Goal: Task Accomplishment & Management: Use online tool/utility

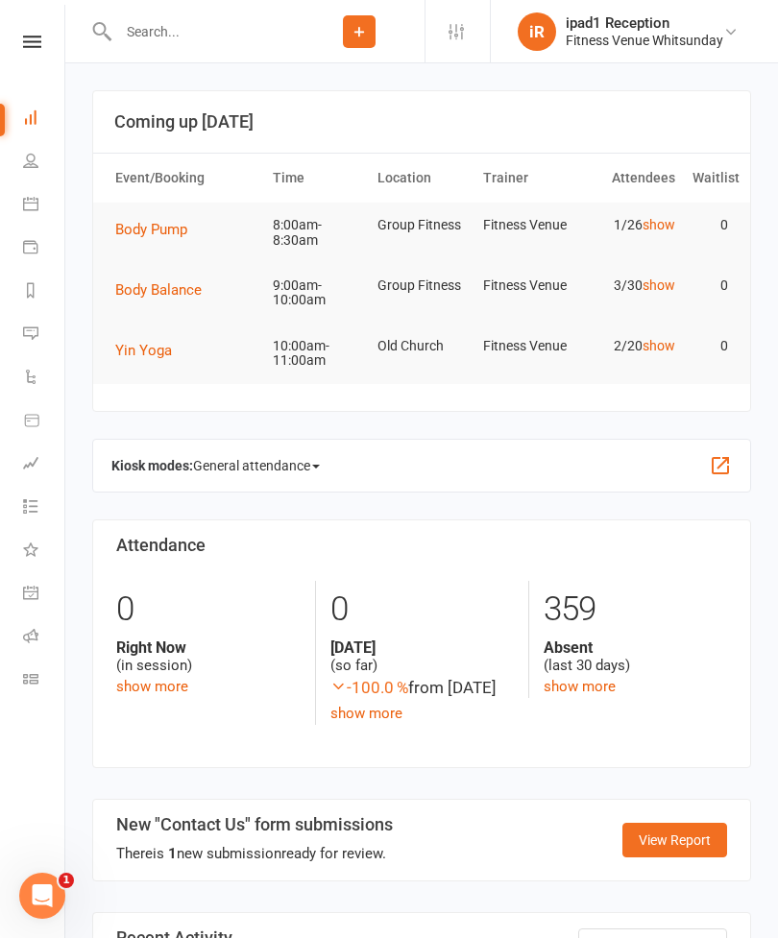
click at [52, 204] on link "Calendar" at bounding box center [44, 205] width 43 height 43
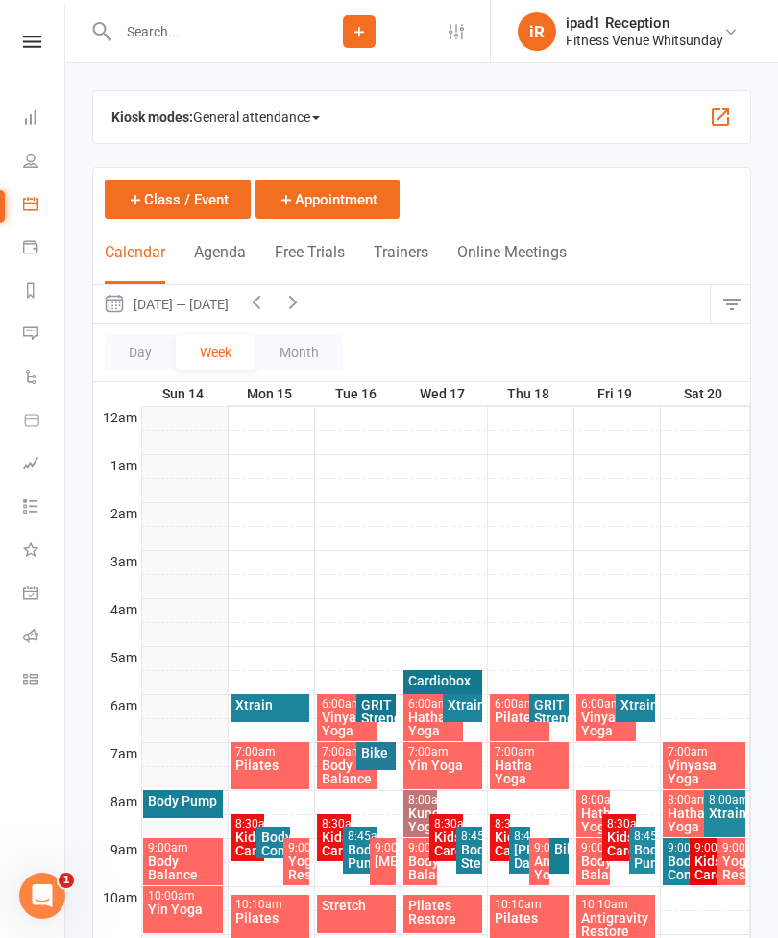
click at [261, 109] on span "General attendance" at bounding box center [256, 117] width 127 height 31
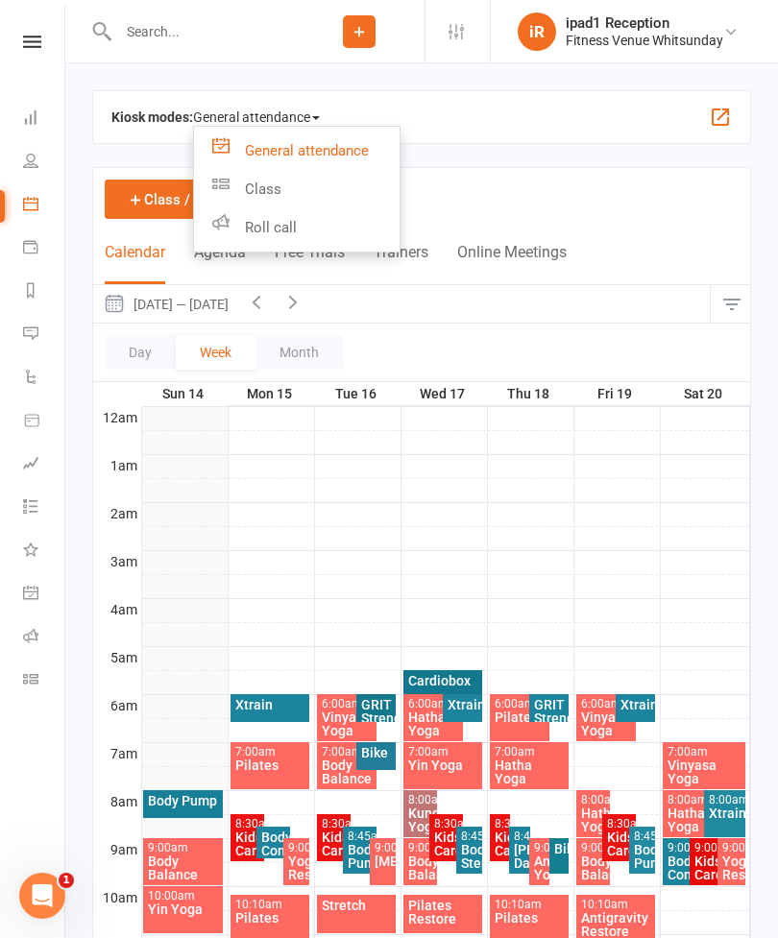
click at [293, 183] on link "Class" at bounding box center [297, 189] width 206 height 38
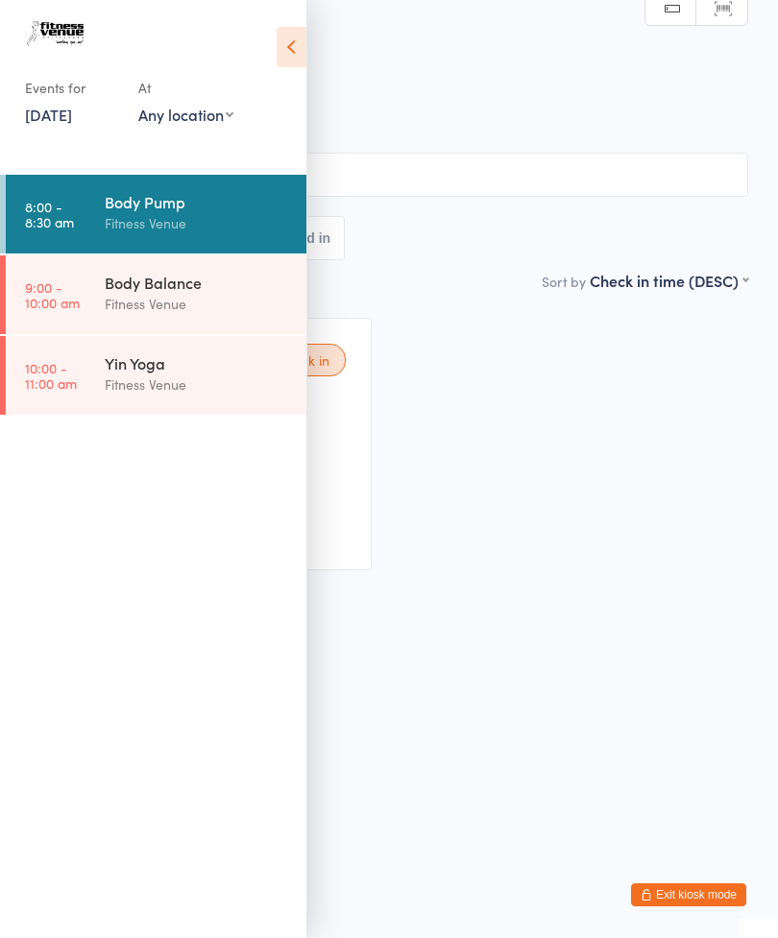
click at [285, 44] on icon at bounding box center [292, 47] width 30 height 40
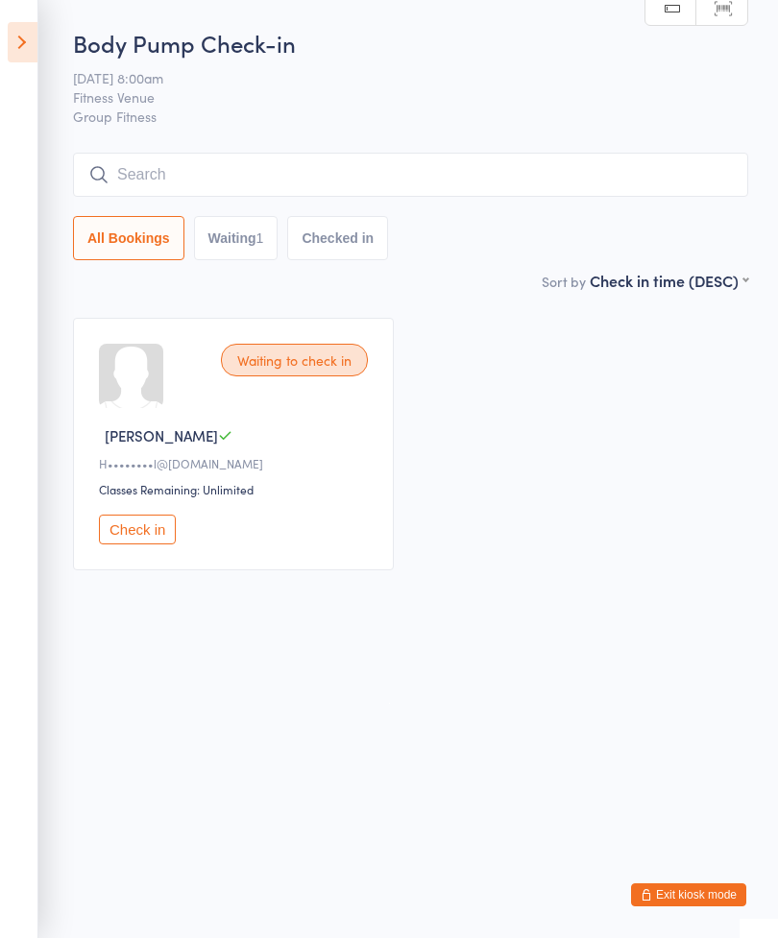
click at [130, 532] on button "Check in" at bounding box center [137, 530] width 77 height 30
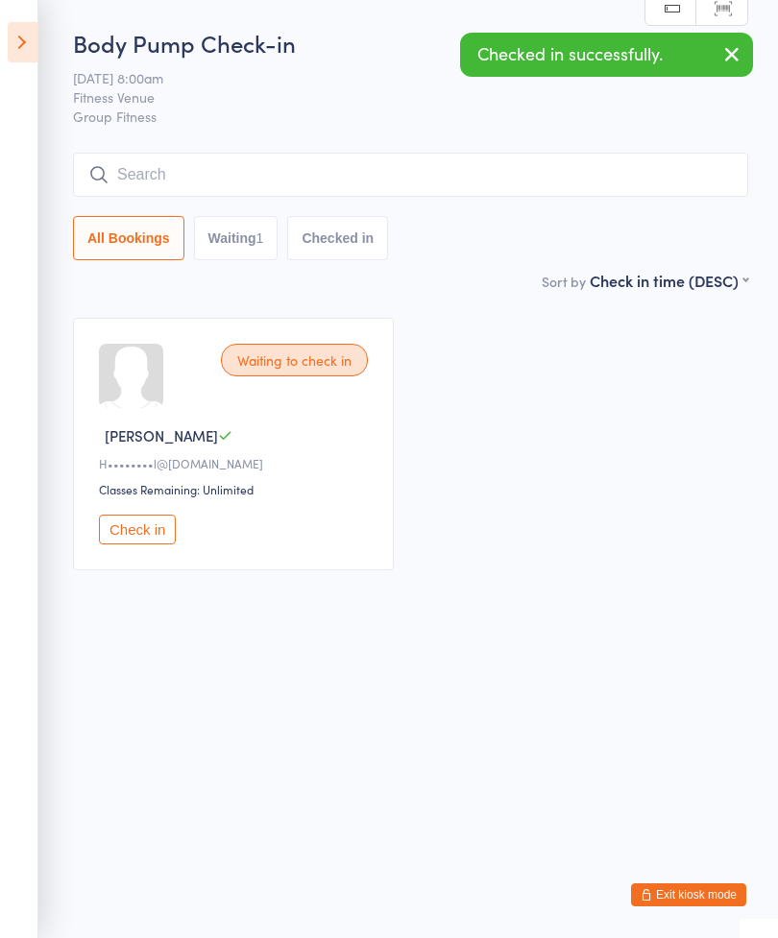
click at [256, 175] on input "search" at bounding box center [410, 175] width 675 height 44
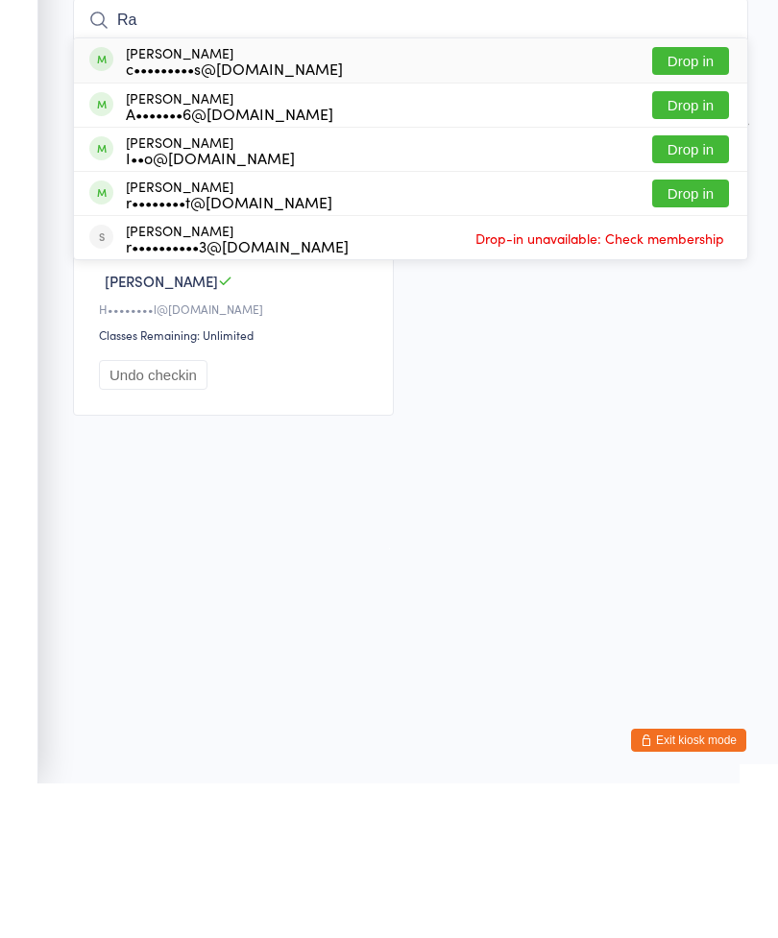
type input "Ra"
click at [695, 290] on button "Drop in" at bounding box center [690, 304] width 77 height 28
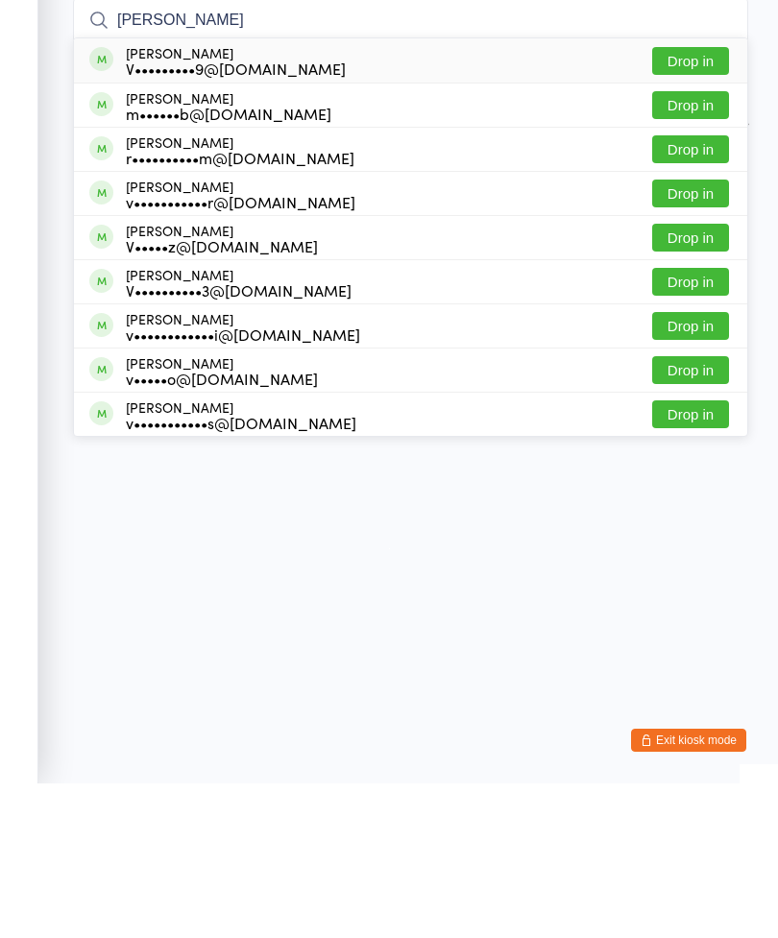
type input "[PERSON_NAME]"
click at [697, 334] on button "Drop in" at bounding box center [690, 348] width 77 height 28
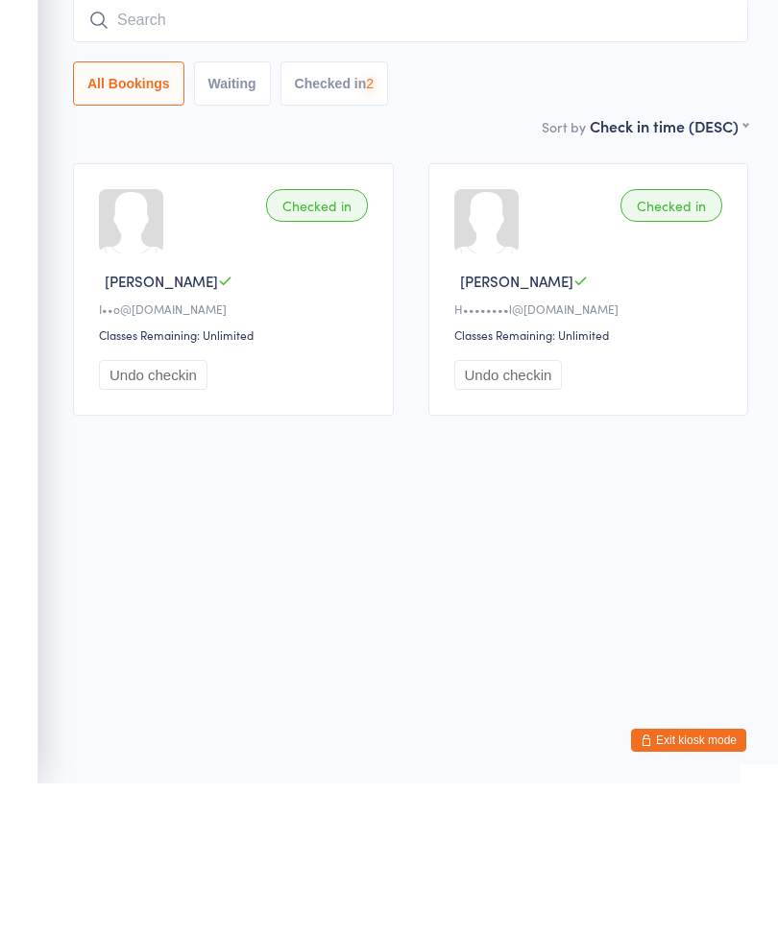
click at [539, 153] on input "search" at bounding box center [410, 175] width 675 height 44
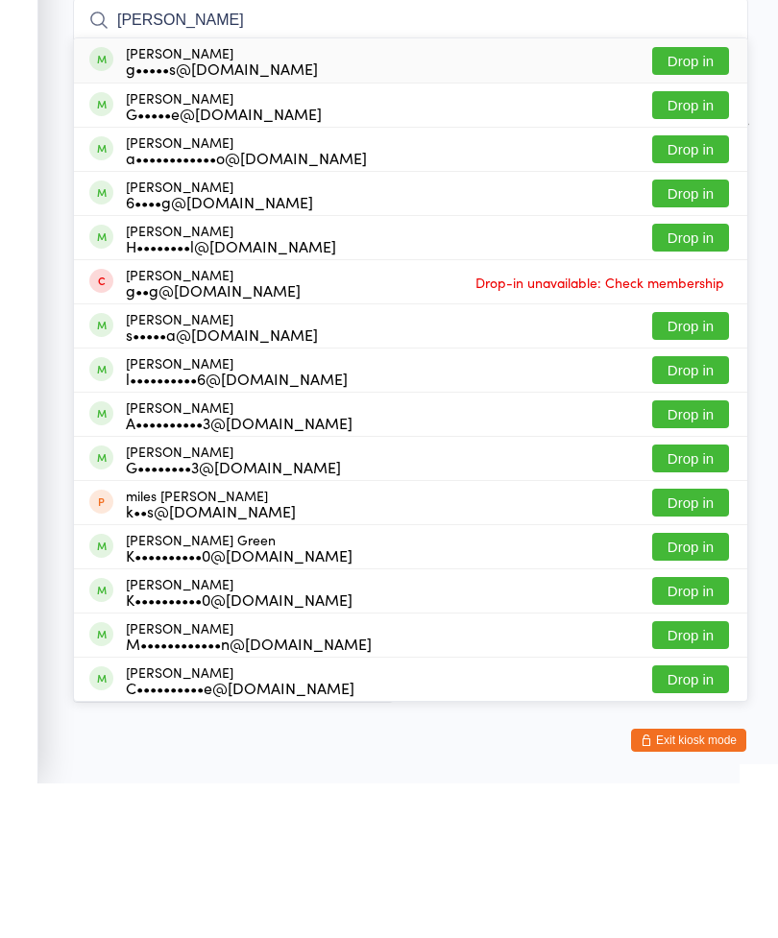
type input "[PERSON_NAME]"
click at [677, 378] on button "Drop in" at bounding box center [690, 392] width 77 height 28
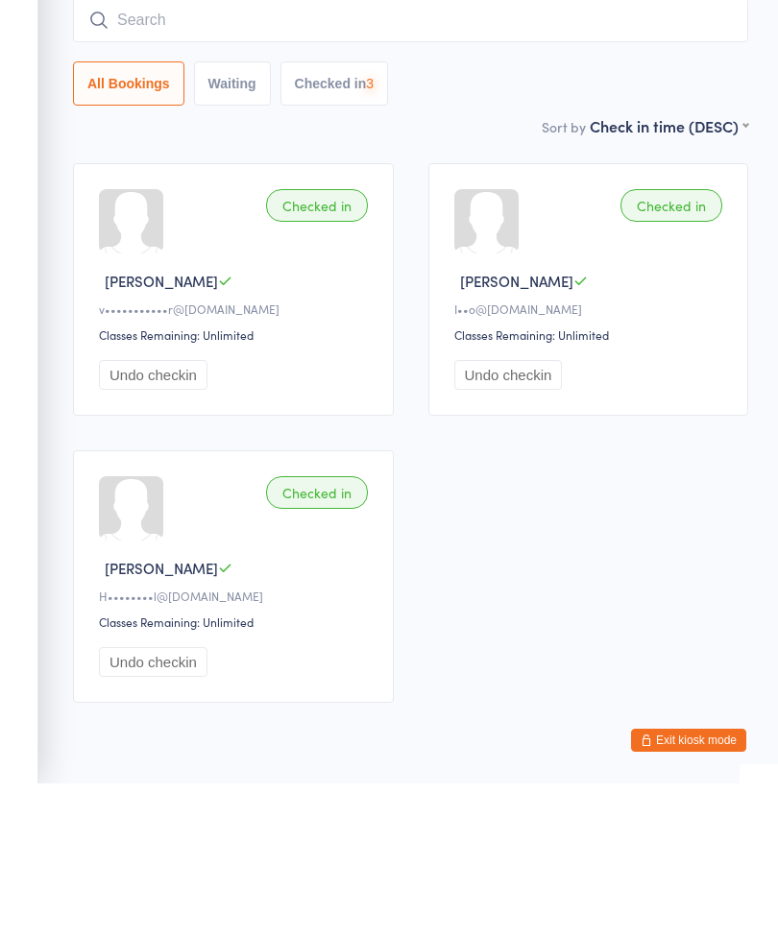
click at [538, 153] on input "search" at bounding box center [410, 175] width 675 height 44
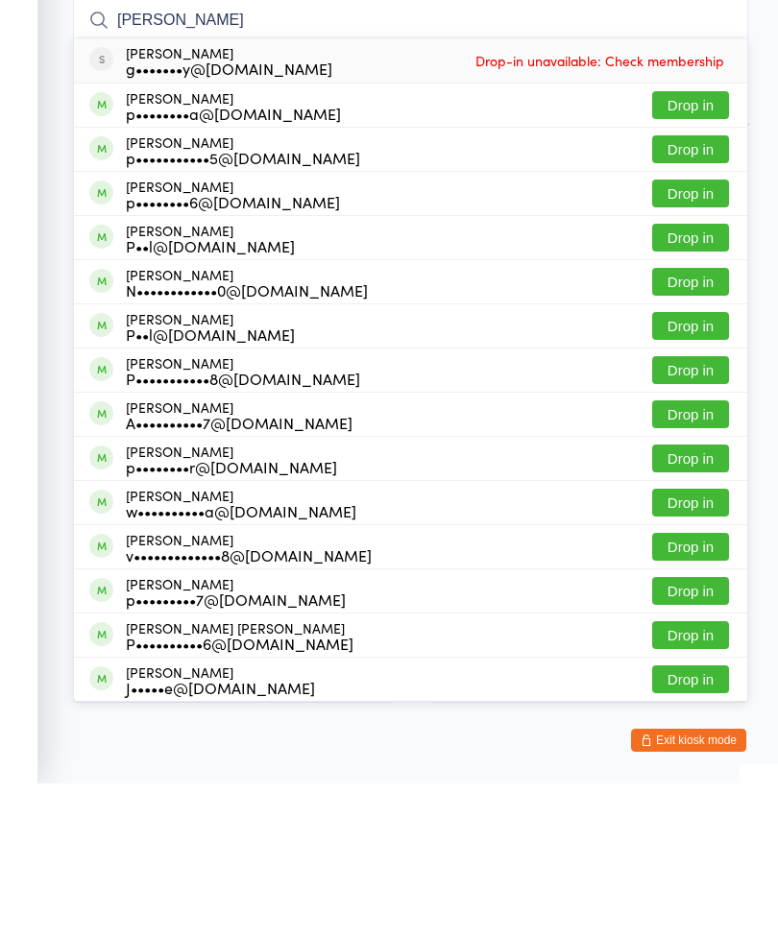
type input "[PERSON_NAME]"
click at [686, 467] on button "Drop in" at bounding box center [690, 481] width 77 height 28
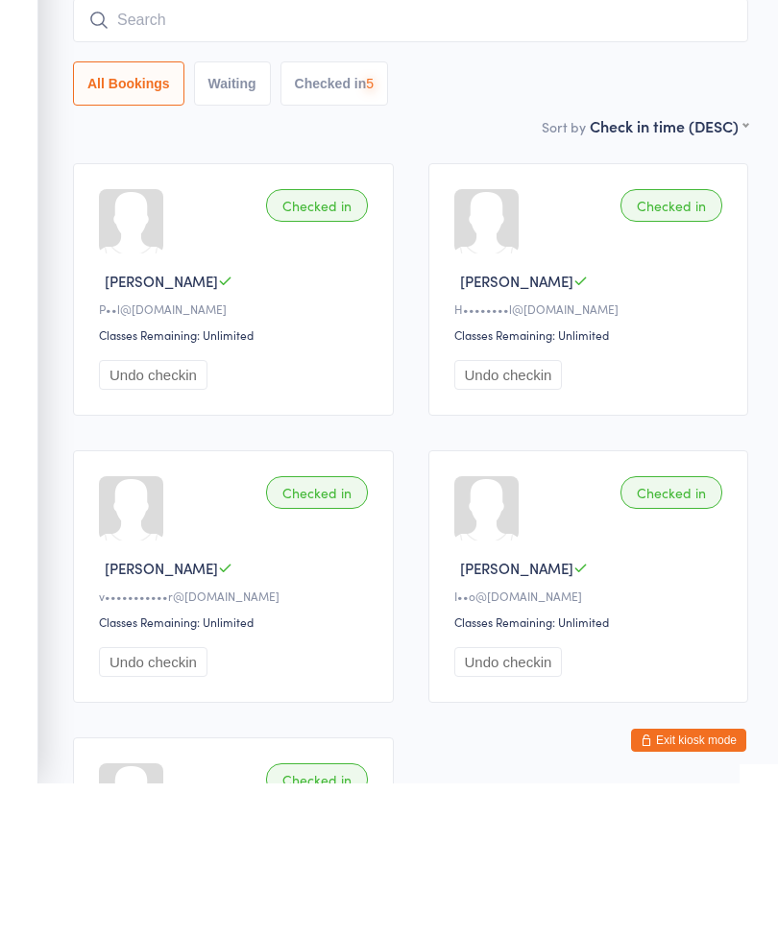
click at [423, 153] on input "search" at bounding box center [410, 175] width 675 height 44
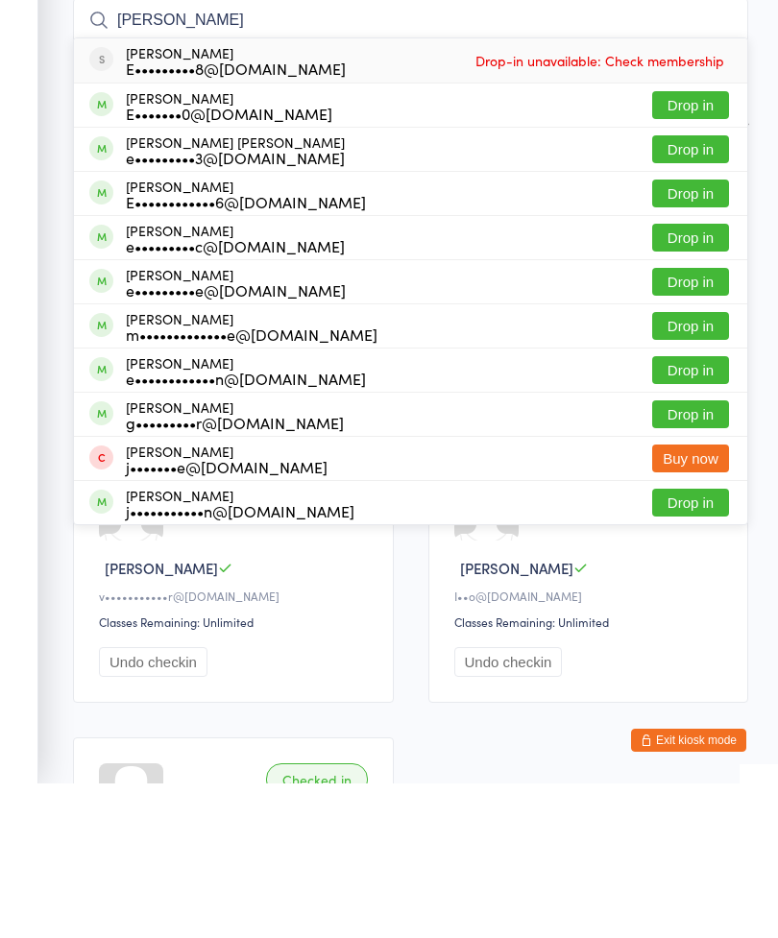
type input "[PERSON_NAME]"
click at [677, 423] on button "Drop in" at bounding box center [690, 437] width 77 height 28
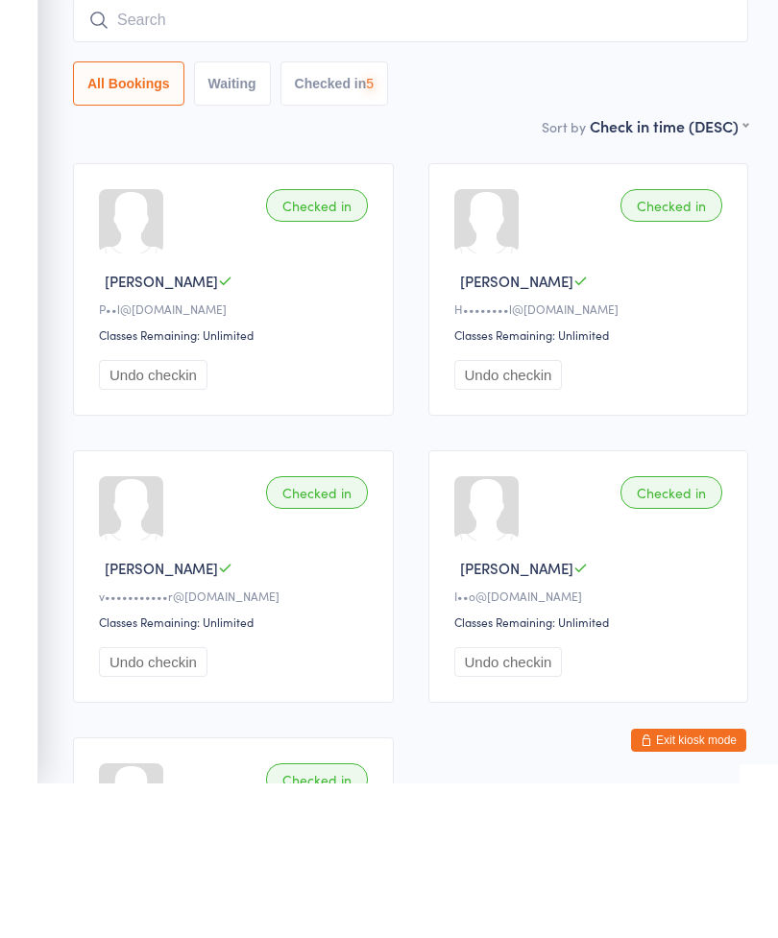
click at [474, 153] on input "search" at bounding box center [410, 175] width 675 height 44
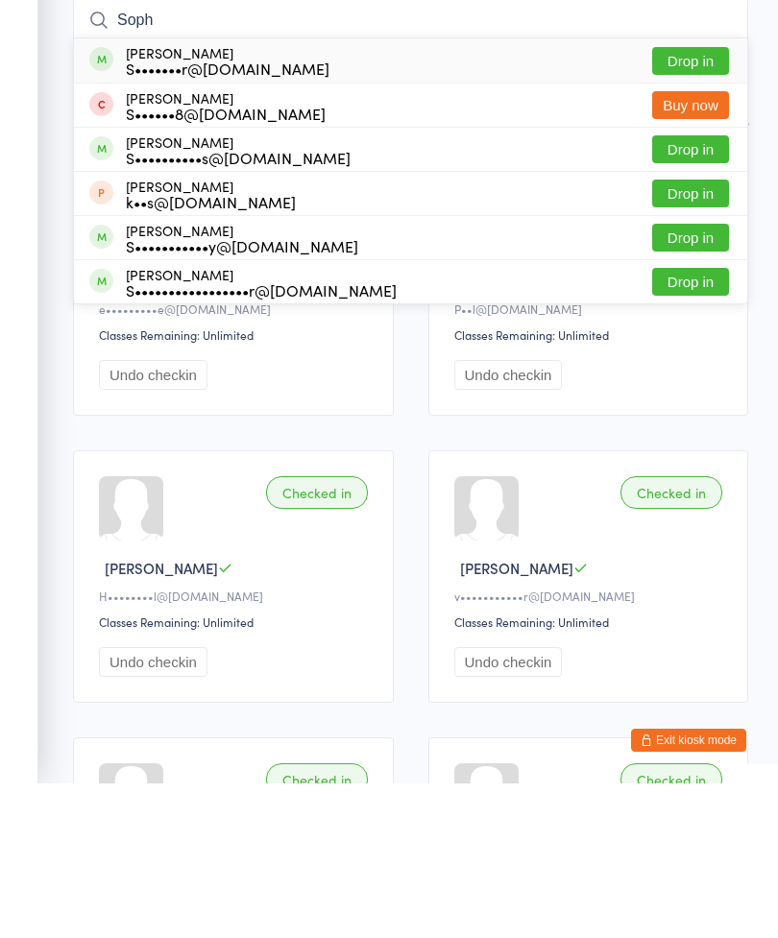
type input "Soph"
click at [693, 246] on button "Buy now" at bounding box center [690, 260] width 77 height 28
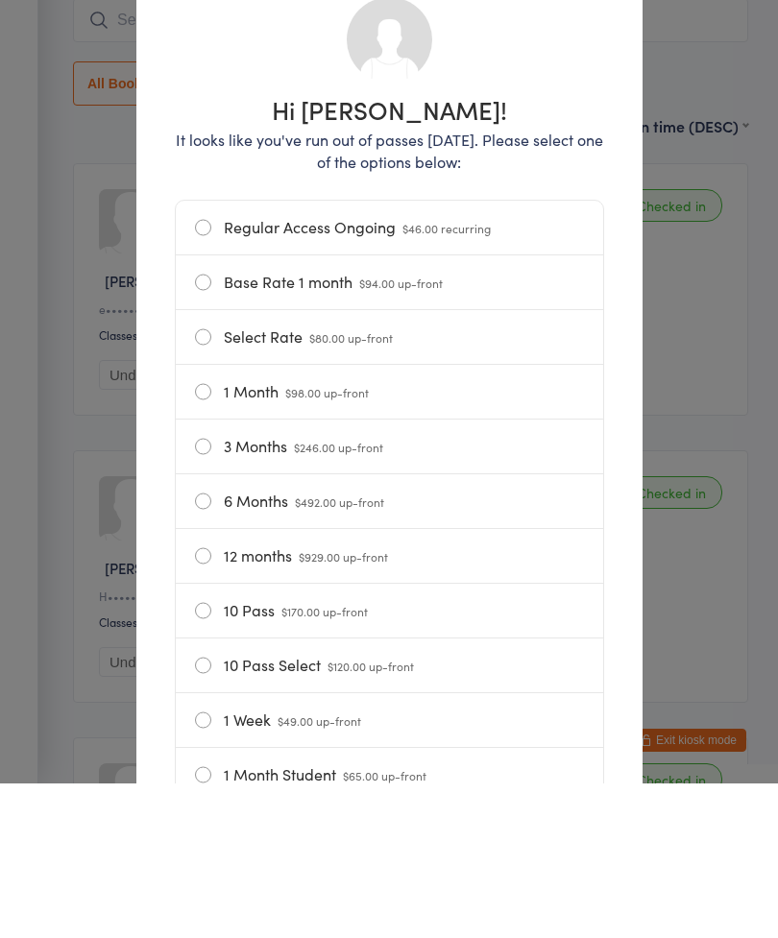
scroll to position [155, 0]
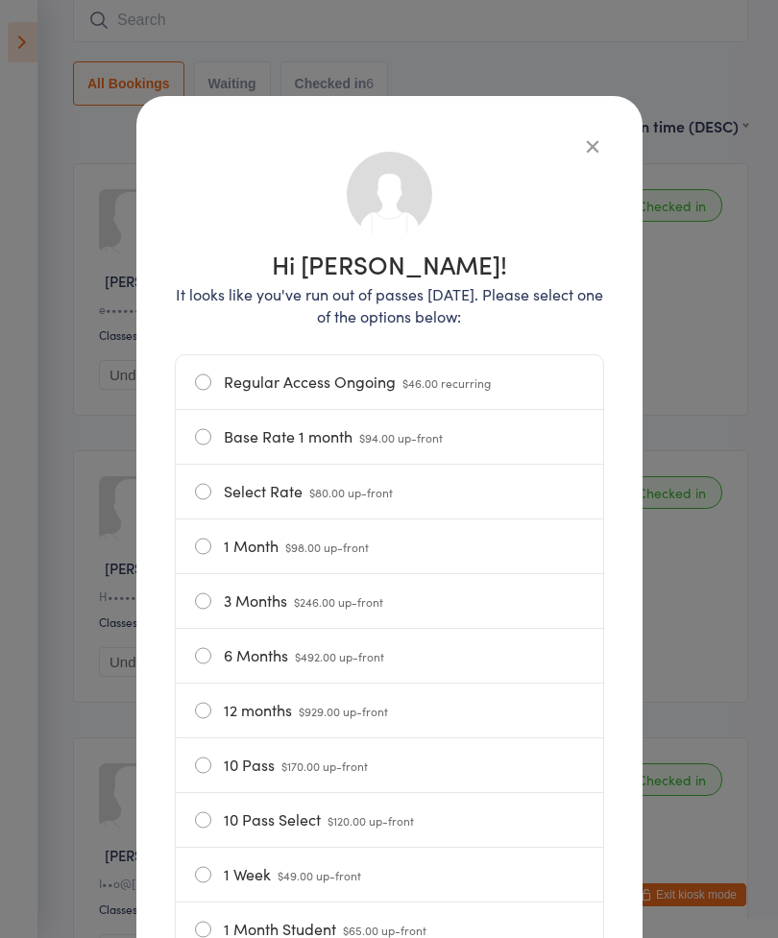
click at [600, 150] on icon "button" at bounding box center [592, 145] width 21 height 21
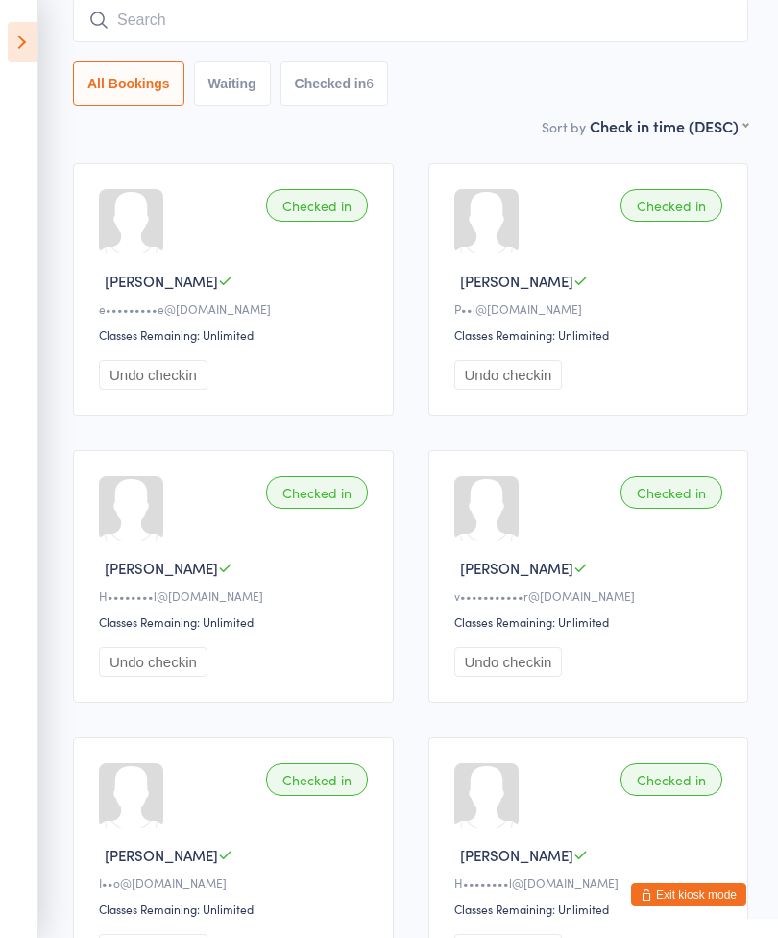
click at [446, 21] on input "search" at bounding box center [410, 20] width 675 height 44
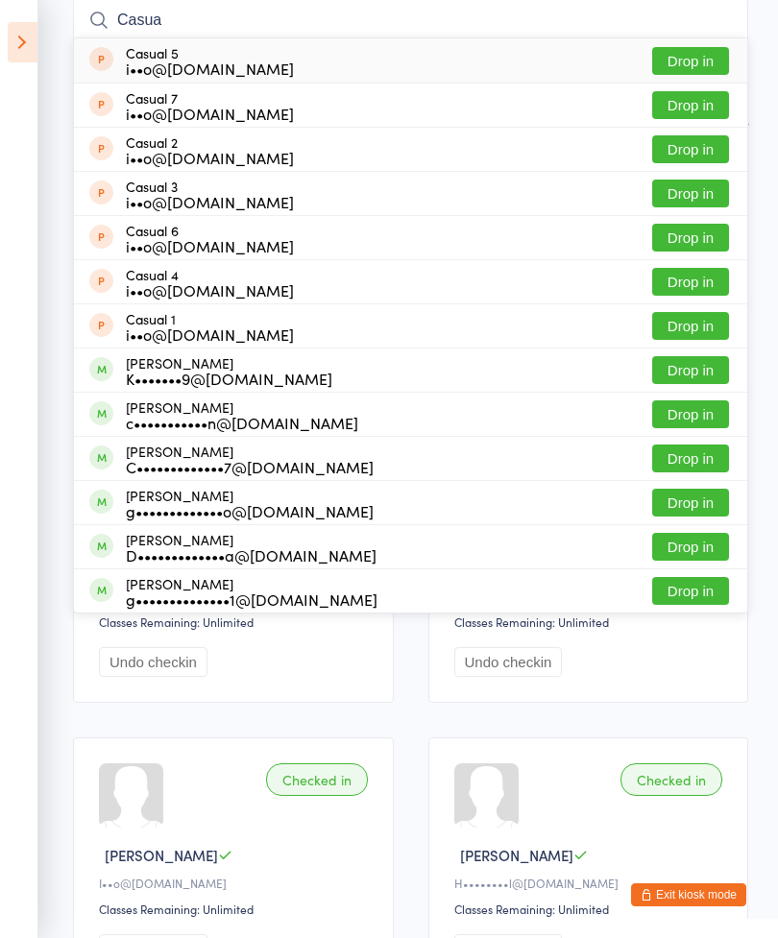
type input "Casua"
click at [681, 57] on button "Drop in" at bounding box center [690, 61] width 77 height 28
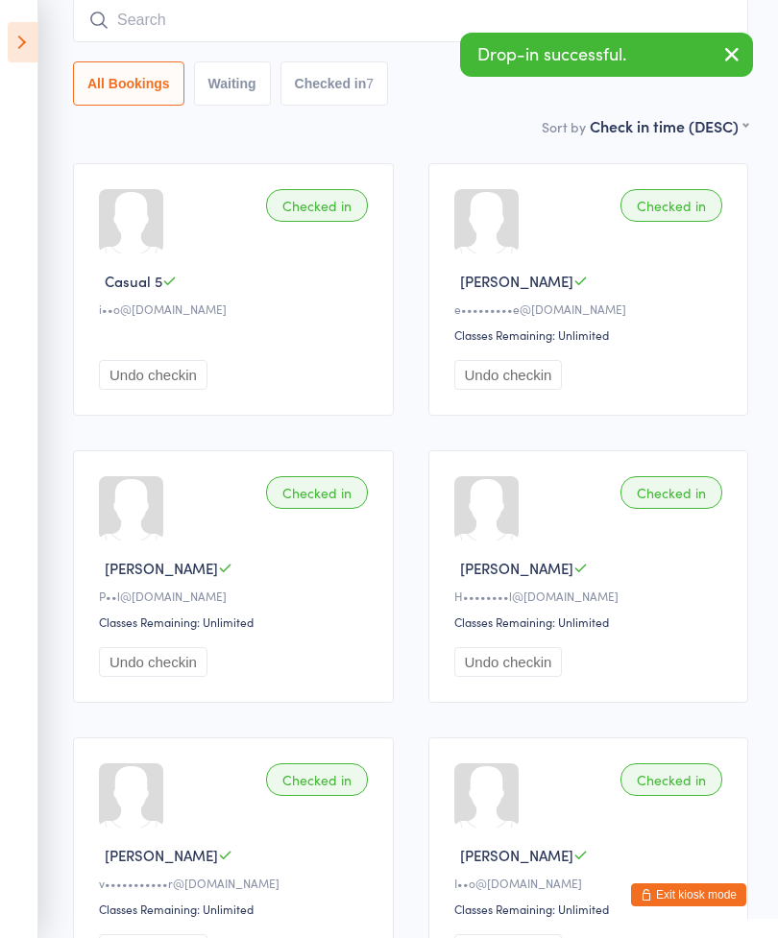
click at [387, 12] on input "search" at bounding box center [410, 20] width 675 height 44
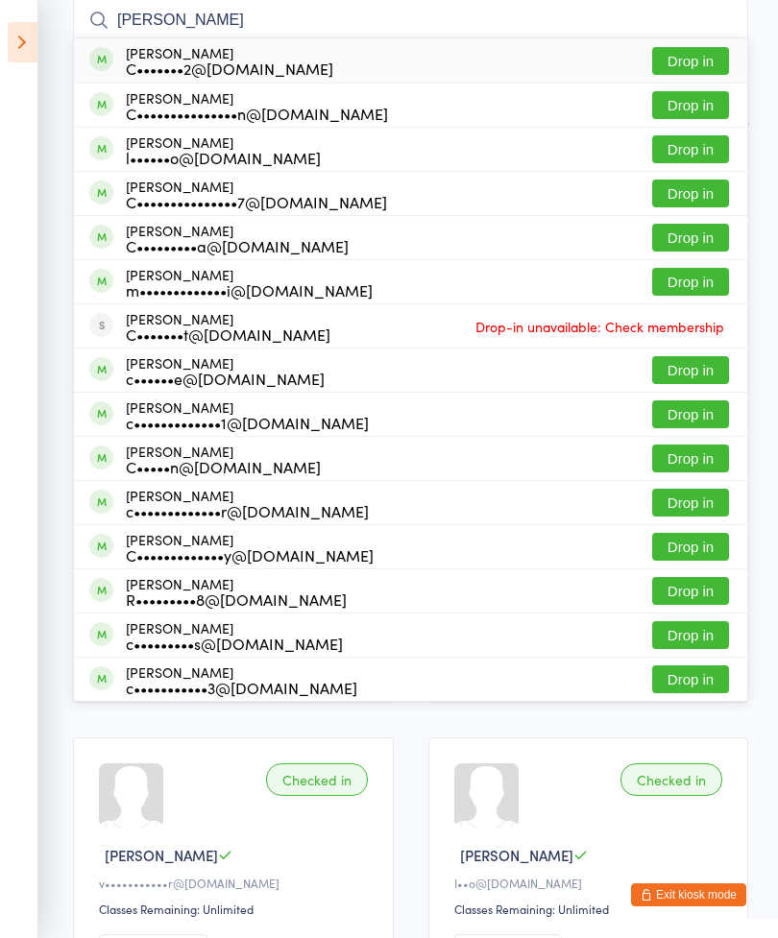
type input "[PERSON_NAME]"
click at [703, 239] on button "Drop in" at bounding box center [690, 238] width 77 height 28
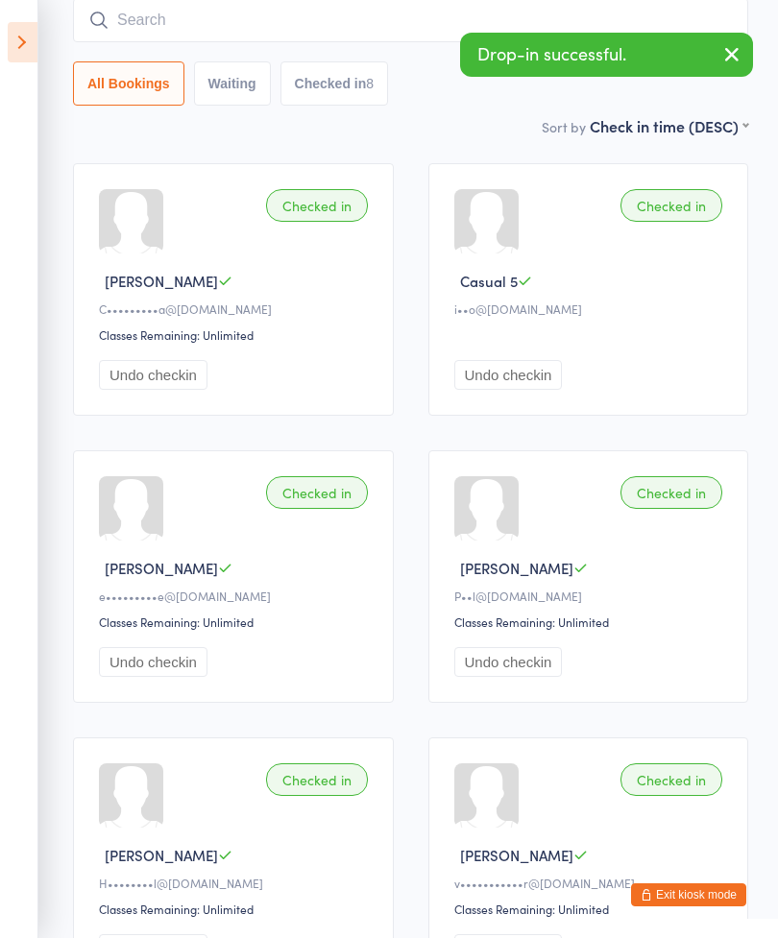
click at [354, 22] on input "search" at bounding box center [410, 20] width 675 height 44
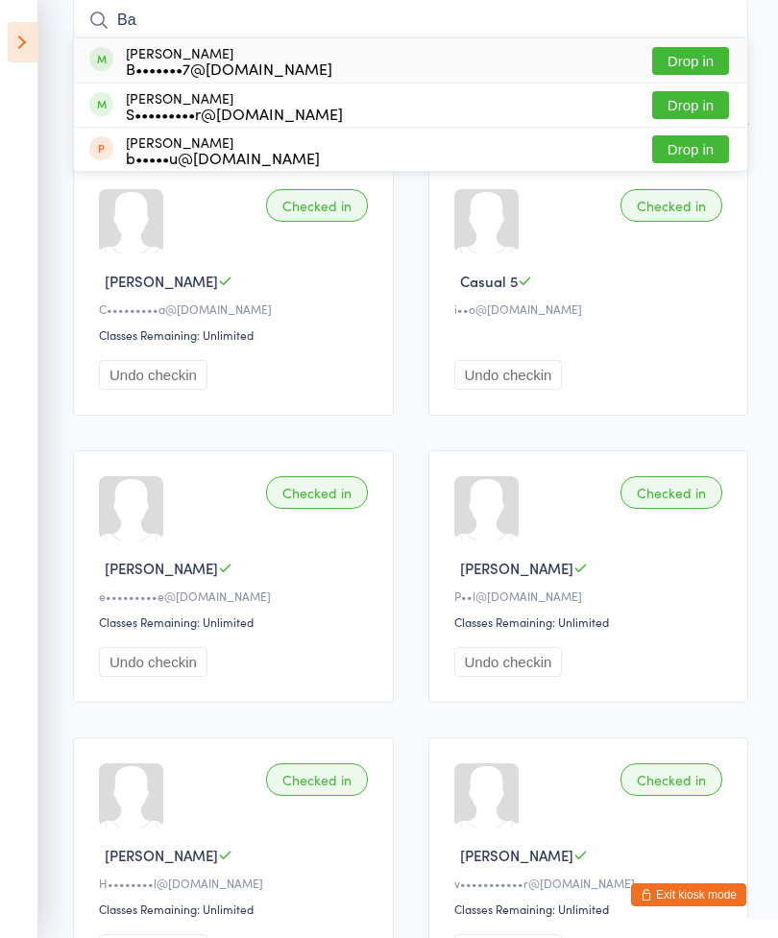
type input "B"
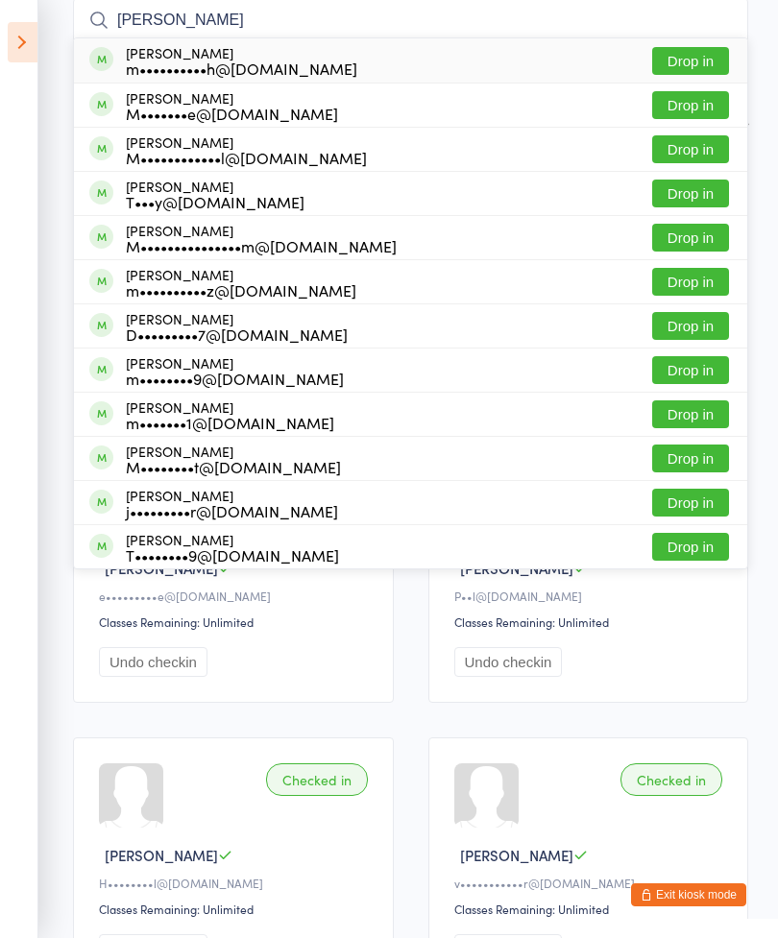
type input "[PERSON_NAME]"
click at [696, 245] on button "Drop in" at bounding box center [690, 238] width 77 height 28
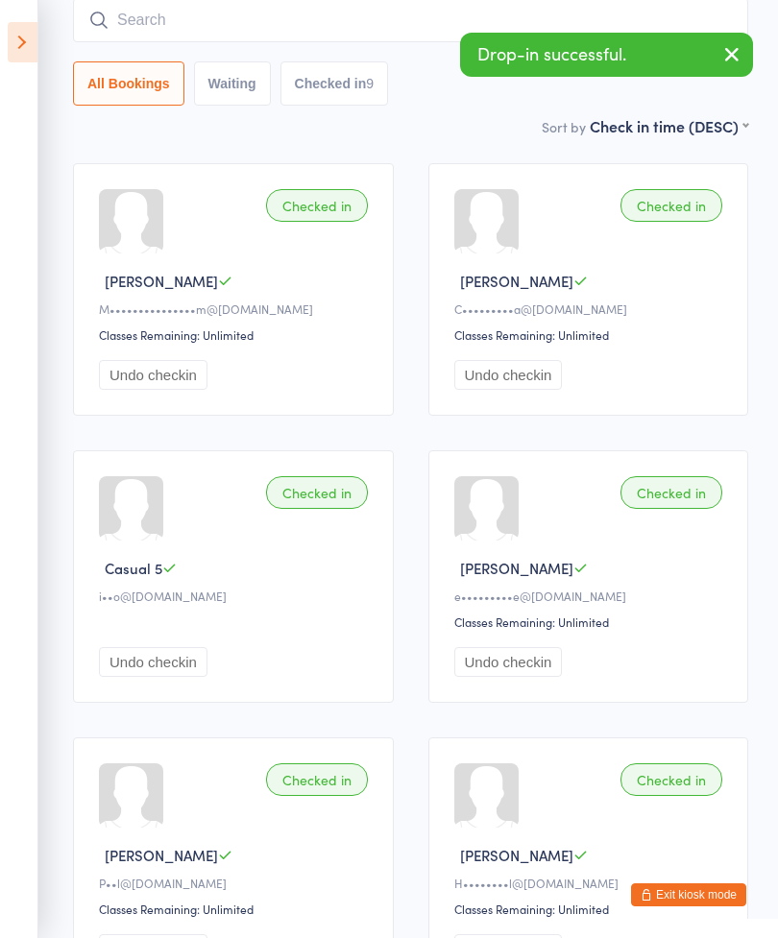
click at [368, 7] on input "search" at bounding box center [410, 20] width 675 height 44
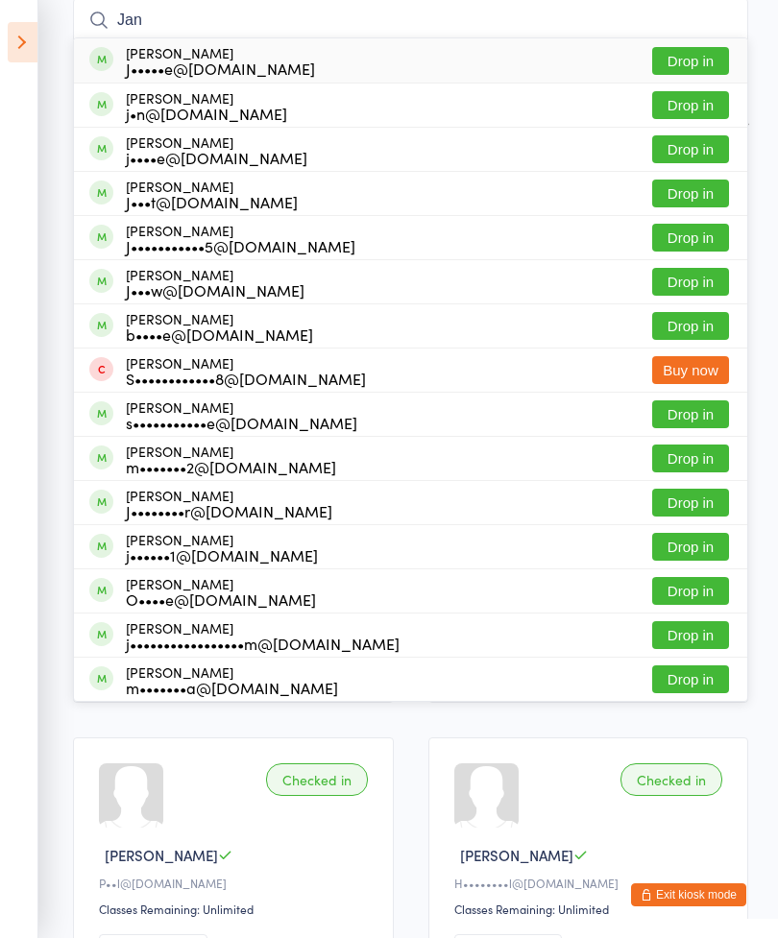
type input "Jan"
click at [697, 55] on button "Drop in" at bounding box center [690, 61] width 77 height 28
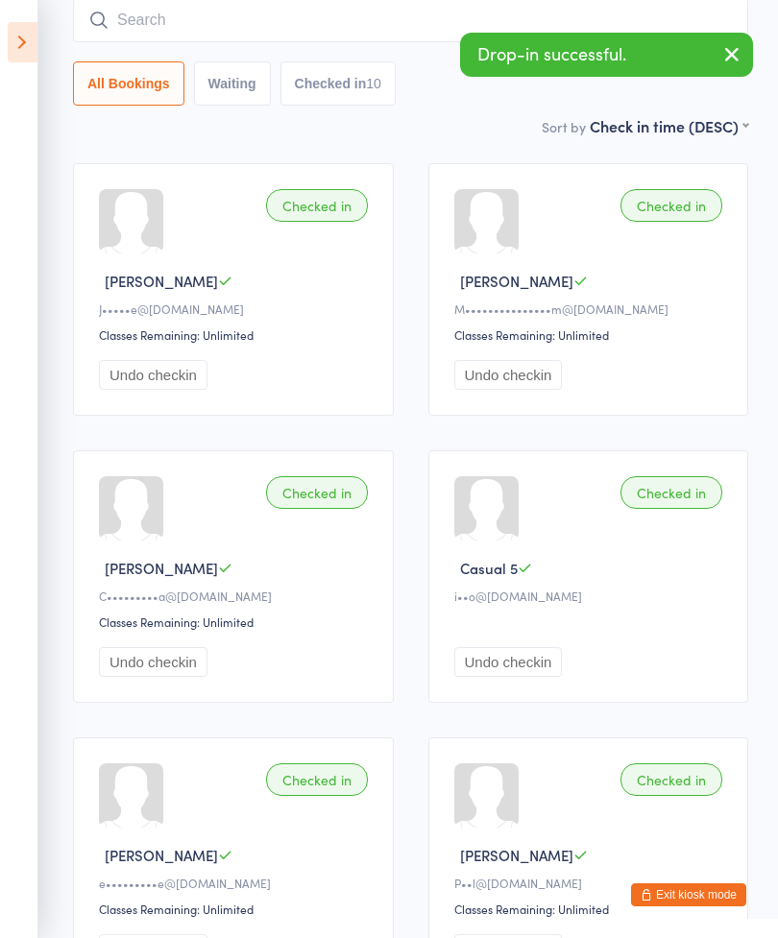
click at [395, 26] on input "search" at bounding box center [410, 20] width 675 height 44
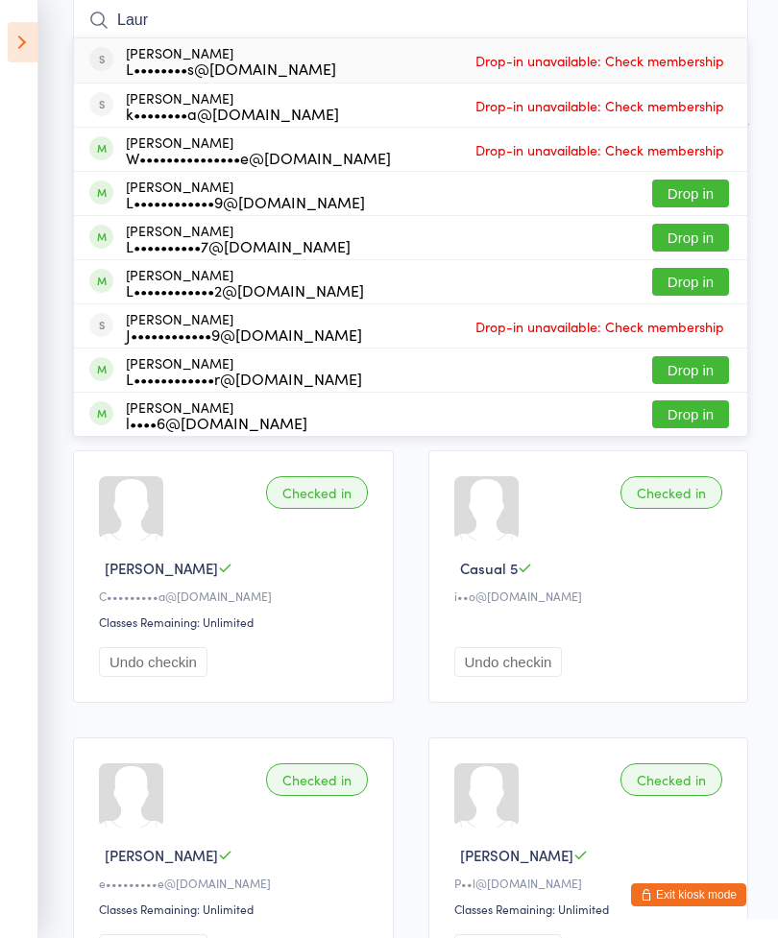
type input "Laur"
click at [700, 369] on button "Drop in" at bounding box center [690, 370] width 77 height 28
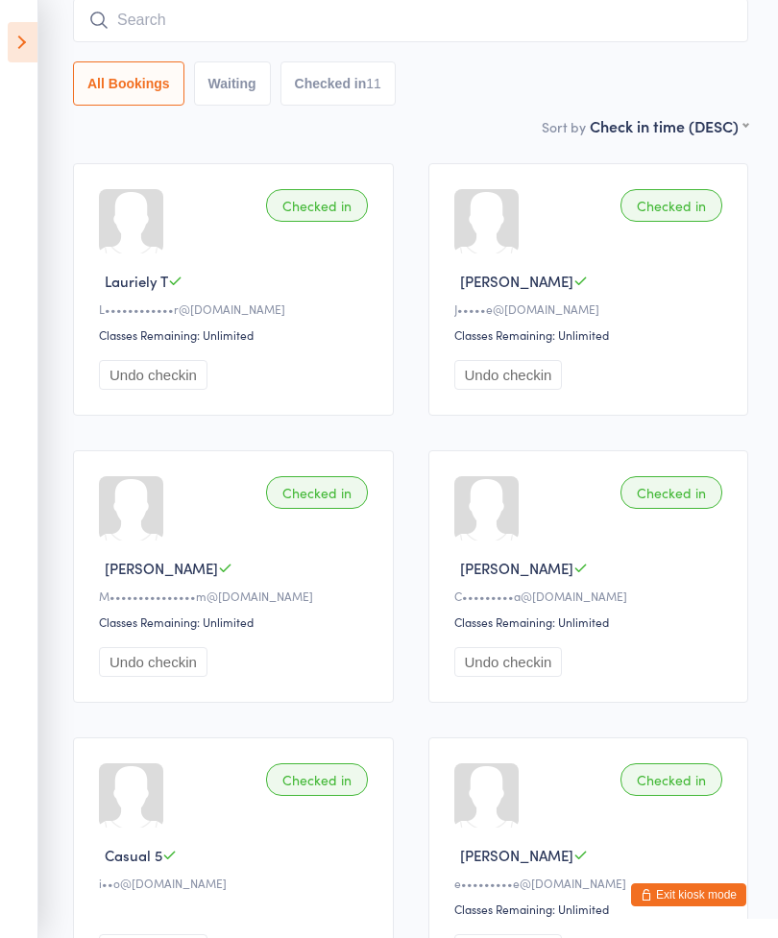
click at [11, 37] on icon at bounding box center [23, 42] width 30 height 40
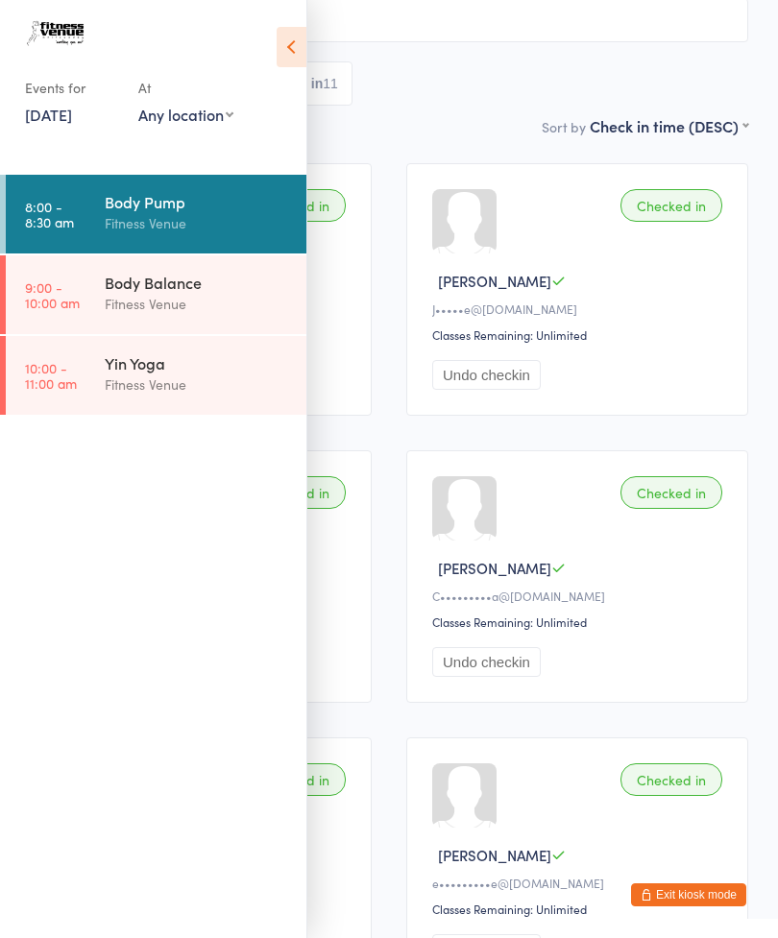
click at [72, 116] on link "[DATE]" at bounding box center [48, 114] width 47 height 21
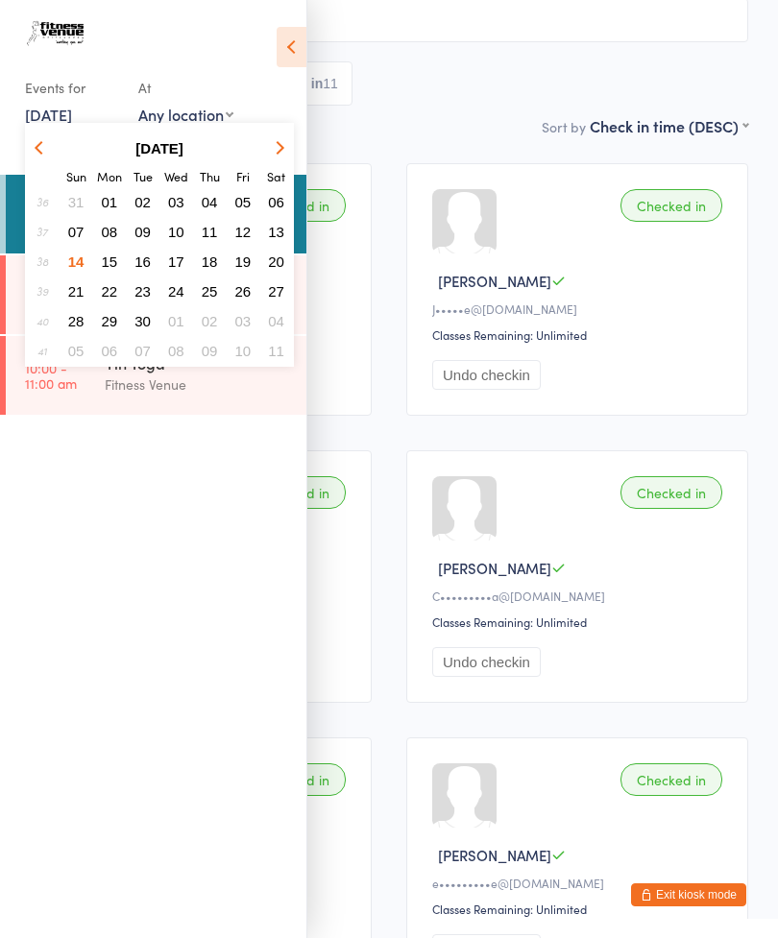
click at [76, 227] on span "07" at bounding box center [76, 232] width 16 height 16
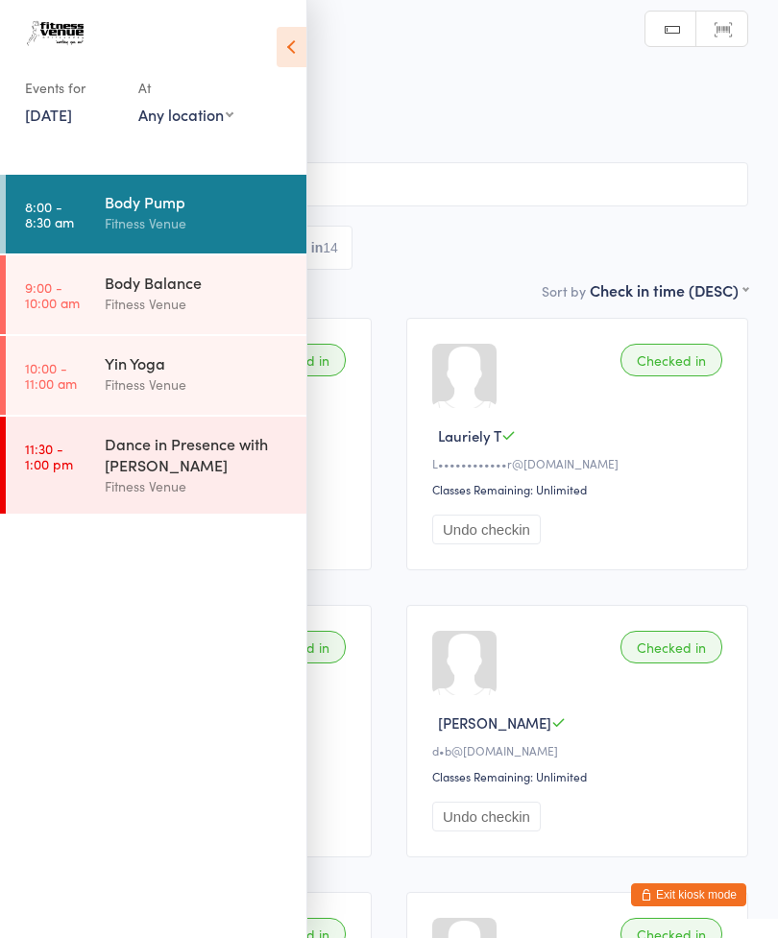
click at [304, 58] on icon at bounding box center [292, 47] width 30 height 40
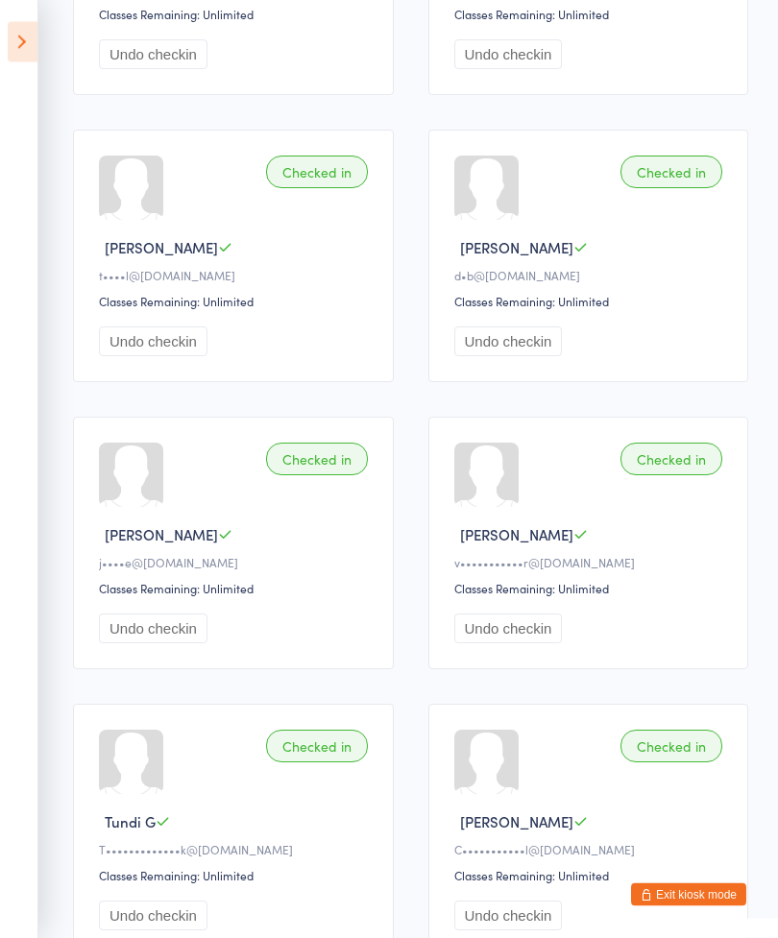
scroll to position [365, 0]
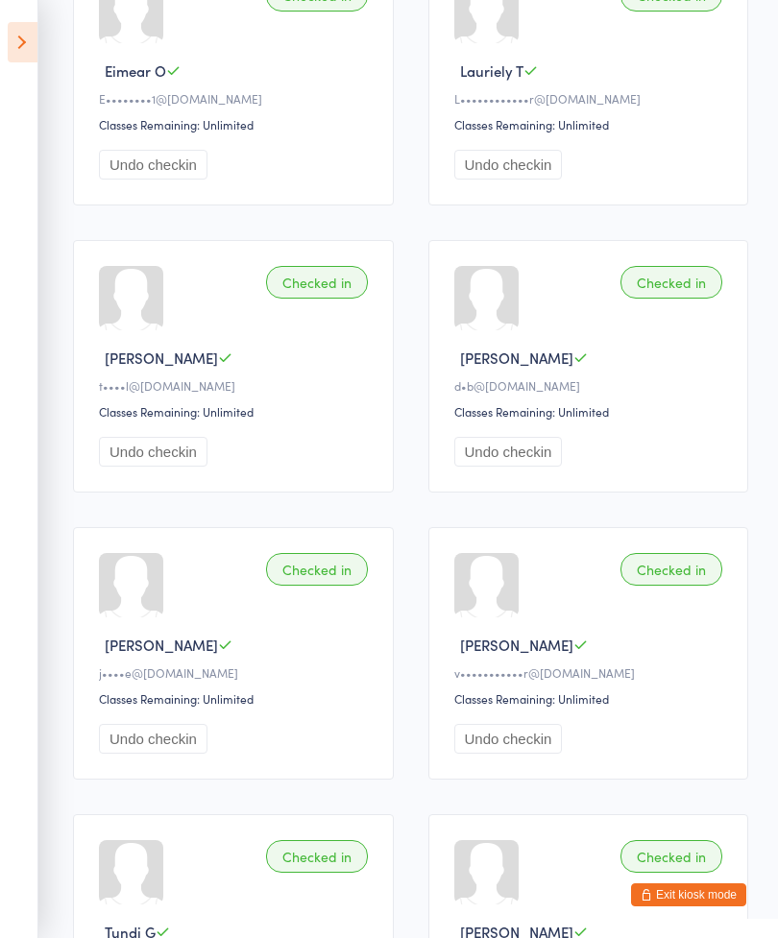
click at [20, 35] on icon at bounding box center [23, 42] width 30 height 40
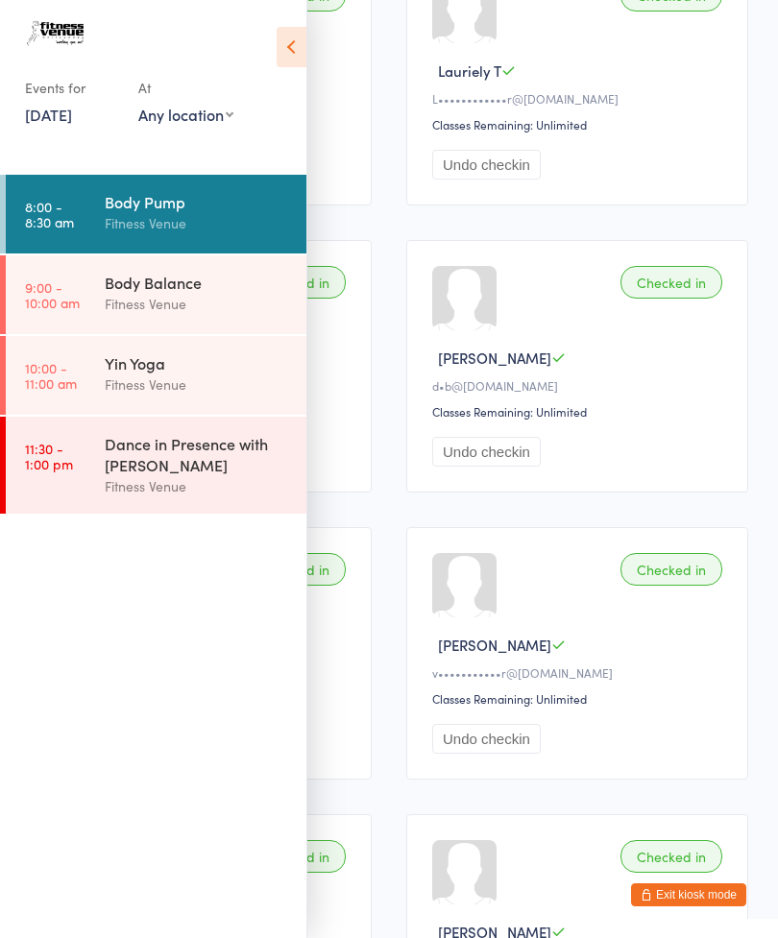
click at [48, 109] on link "[DATE]" at bounding box center [48, 114] width 47 height 21
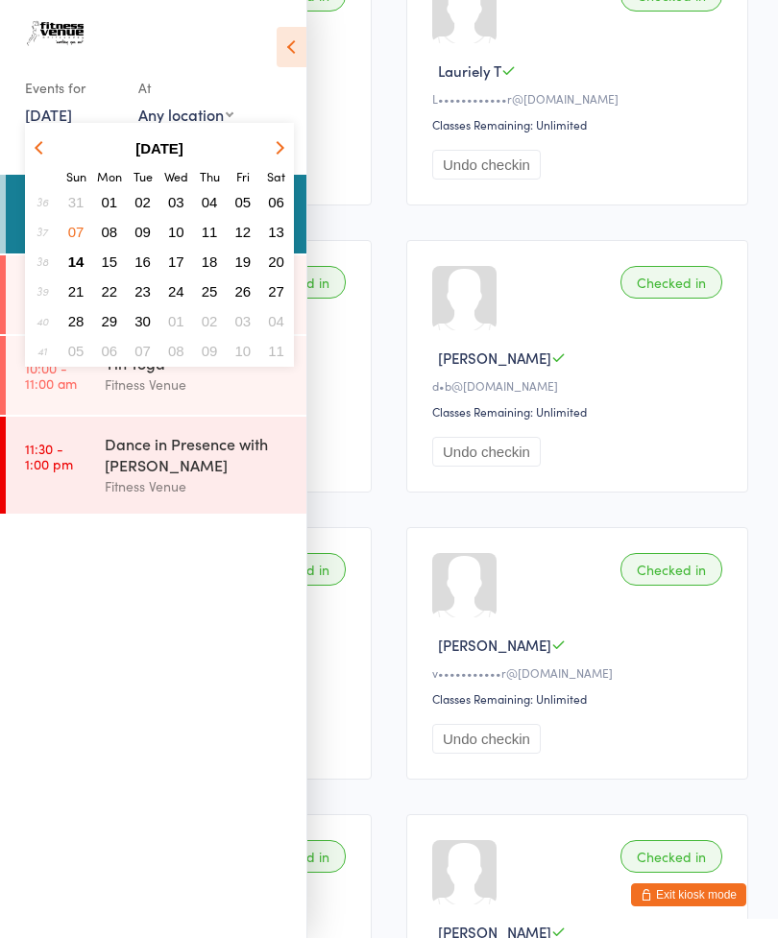
click at [77, 270] on span "14" at bounding box center [76, 262] width 16 height 16
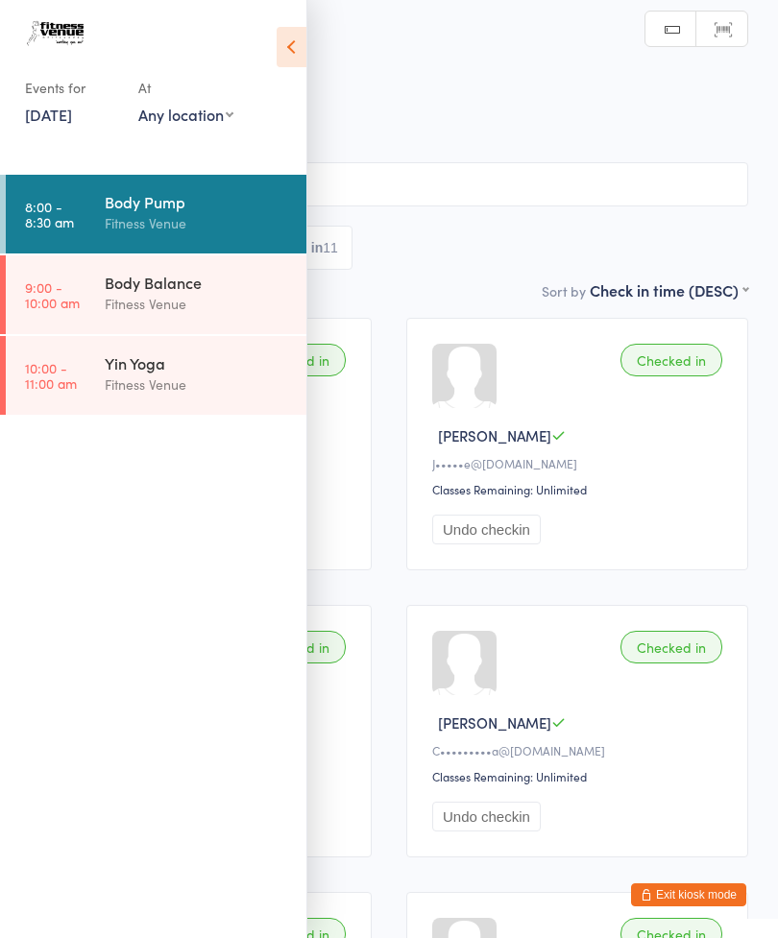
click at [299, 41] on icon at bounding box center [292, 47] width 30 height 40
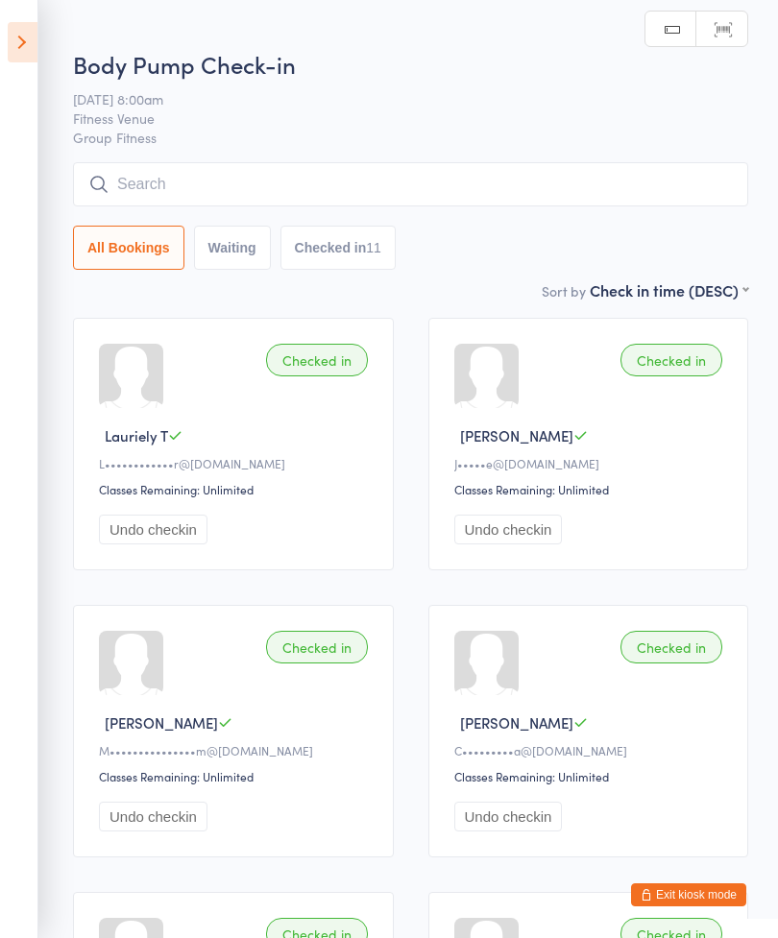
click at [339, 182] on input "search" at bounding box center [410, 184] width 675 height 44
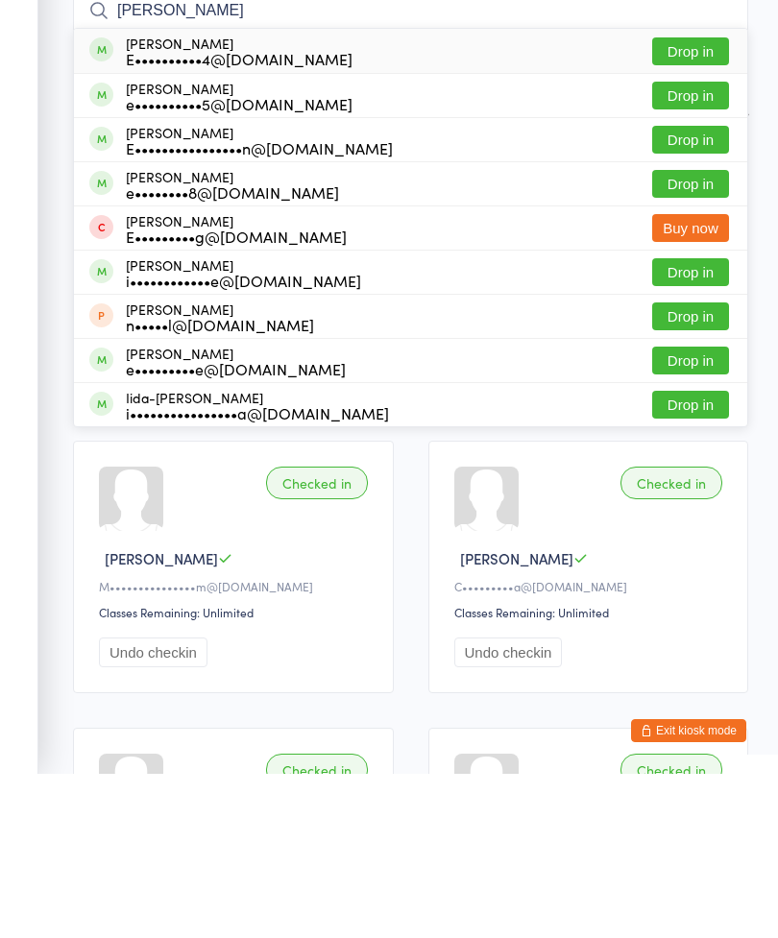
type input "[PERSON_NAME]"
click at [693, 202] on button "Drop in" at bounding box center [690, 216] width 77 height 28
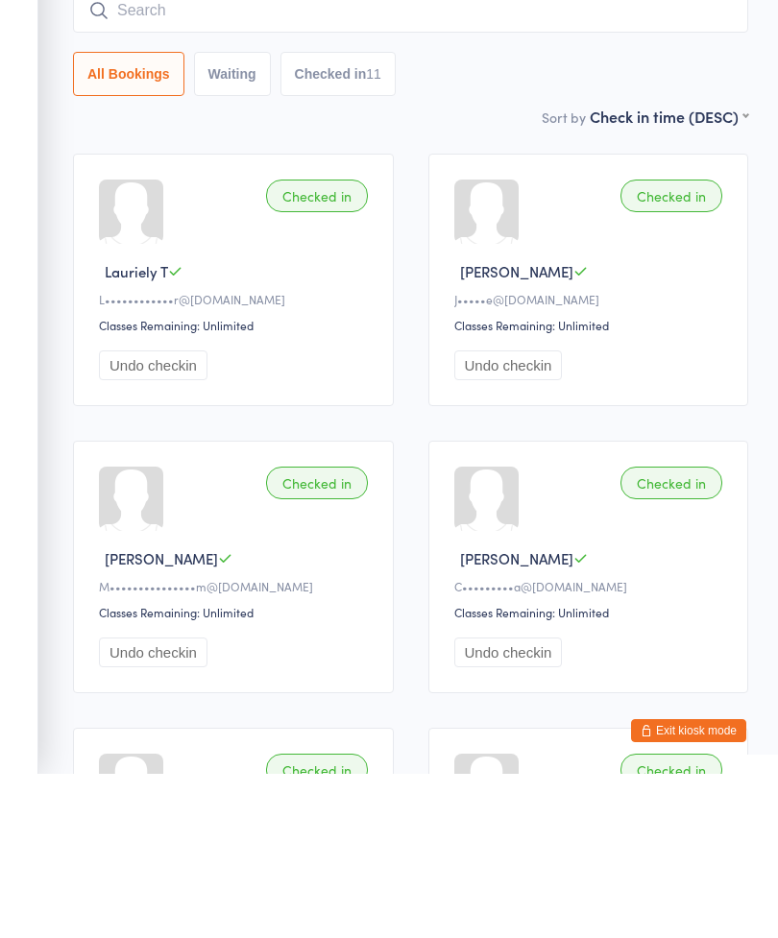
scroll to position [164, 0]
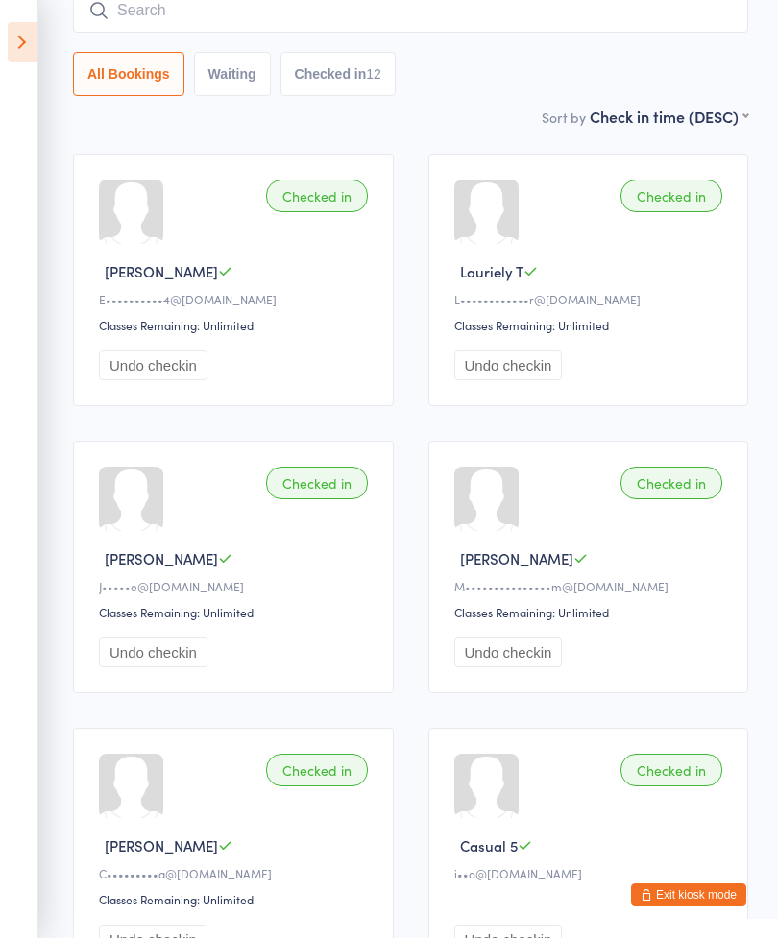
click at [341, 31] on input "search" at bounding box center [410, 10] width 675 height 44
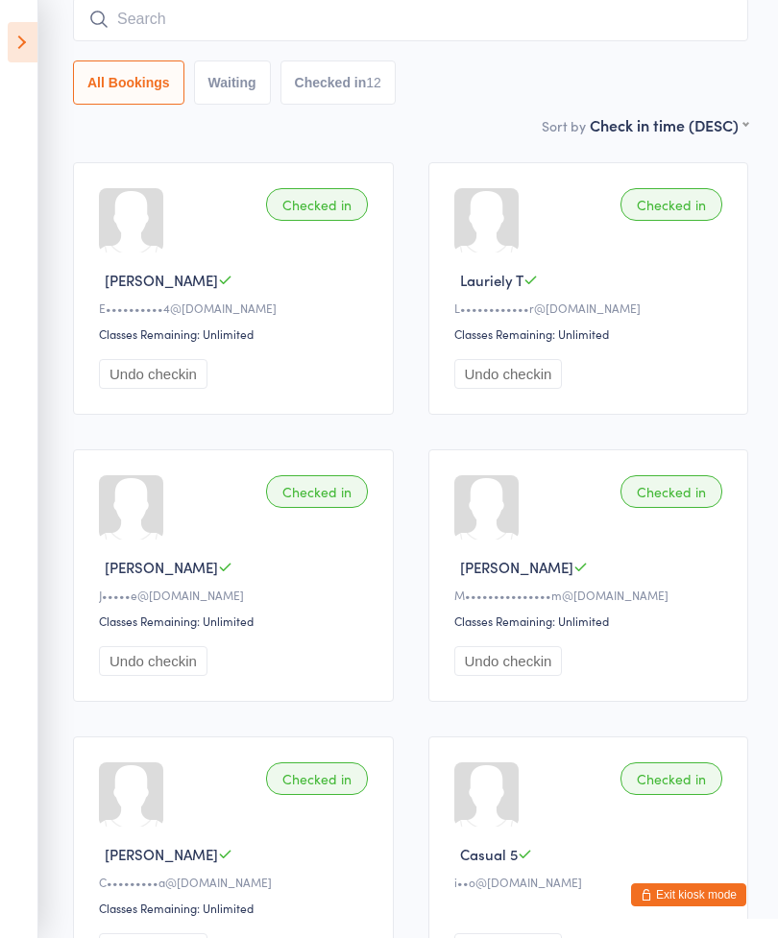
scroll to position [155, 0]
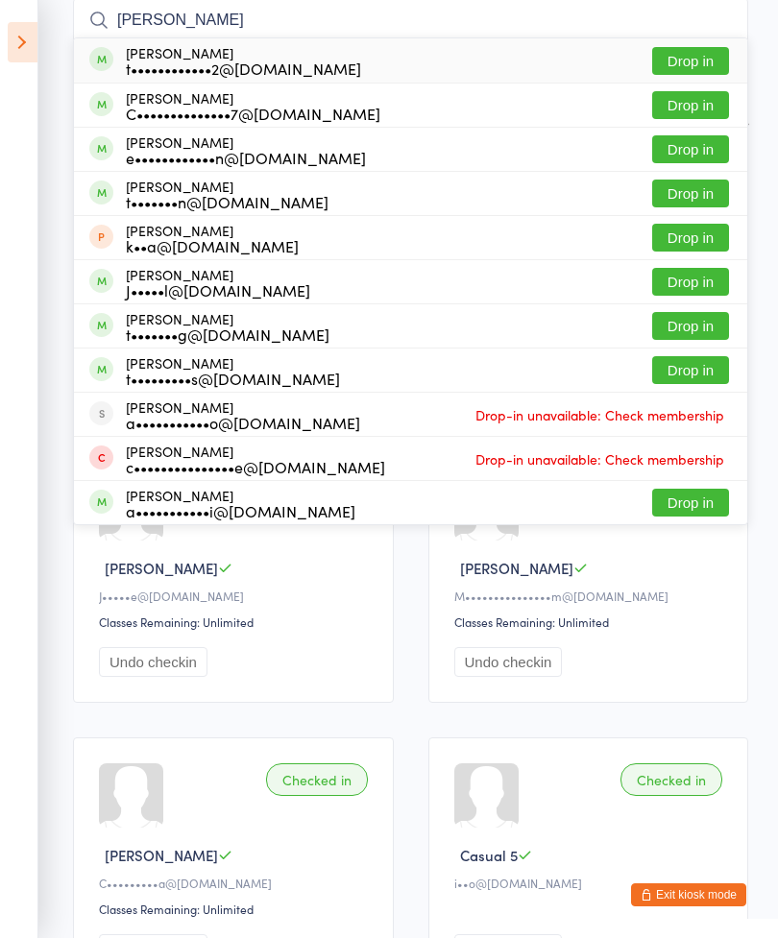
type input "[PERSON_NAME]"
click at [694, 59] on button "Drop in" at bounding box center [690, 61] width 77 height 28
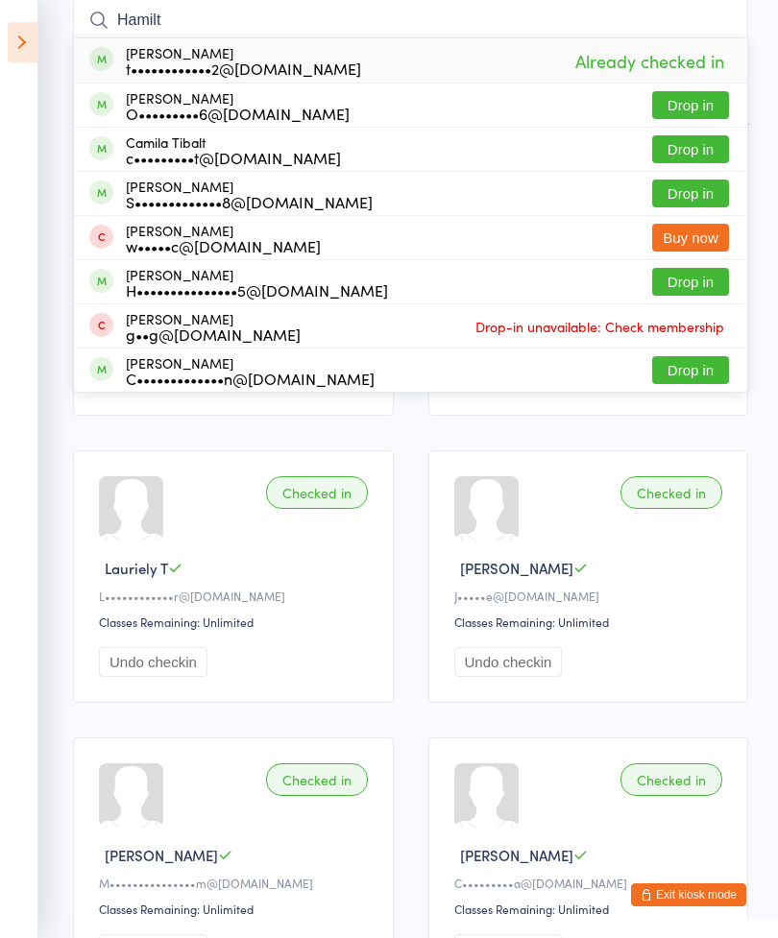
type input "Hamilt"
click at [699, 111] on button "Drop in" at bounding box center [690, 105] width 77 height 28
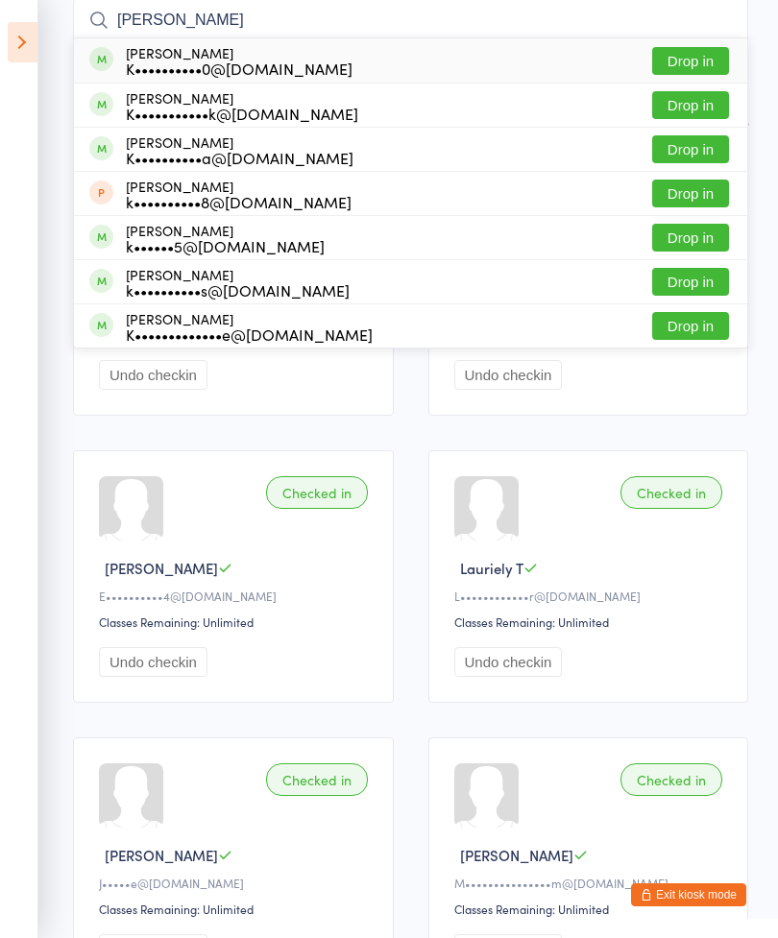
type input "[PERSON_NAME]"
click at [698, 61] on button "Drop in" at bounding box center [690, 61] width 77 height 28
